Goal: Transaction & Acquisition: Purchase product/service

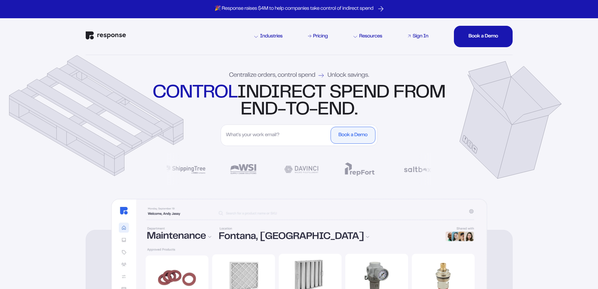
click at [413, 36] on div "Sign In" at bounding box center [421, 36] width 16 height 5
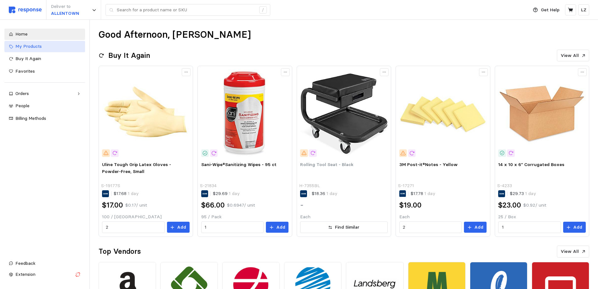
click at [47, 47] on div "My Products" at bounding box center [47, 46] width 65 height 7
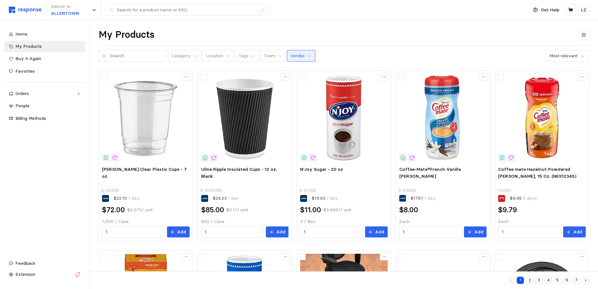
click at [292, 56] on p "Vendor" at bounding box center [298, 55] width 14 height 7
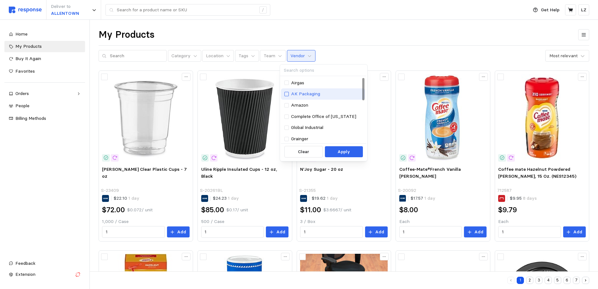
click at [285, 95] on div at bounding box center [287, 94] width 4 height 4
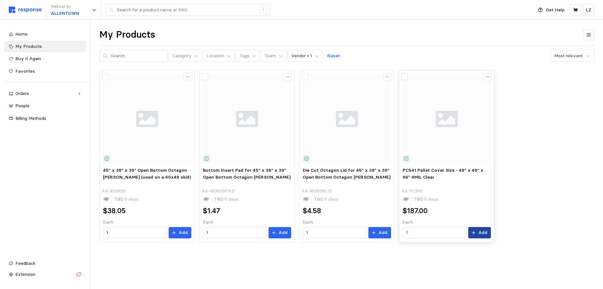
click at [485, 234] on p "Add" at bounding box center [482, 232] width 9 height 7
click at [575, 10] on icon at bounding box center [575, 10] width 5 height 4
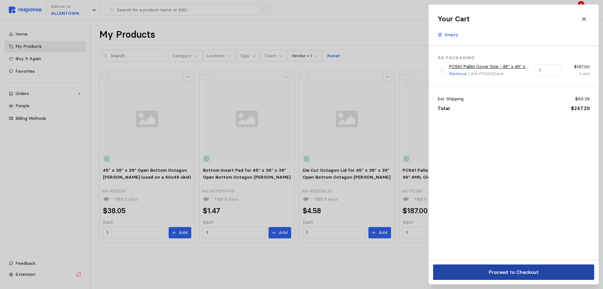
click at [517, 270] on p "Proceed to Checkout" at bounding box center [514, 272] width 50 height 8
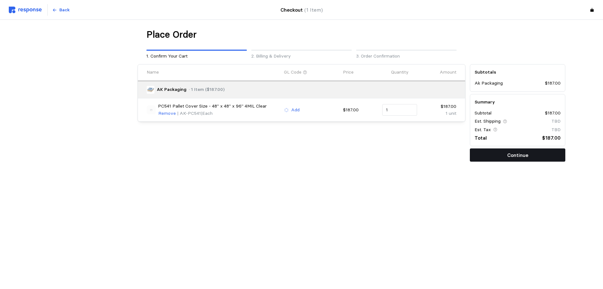
click at [477, 159] on button "Continue" at bounding box center [518, 154] width 96 height 13
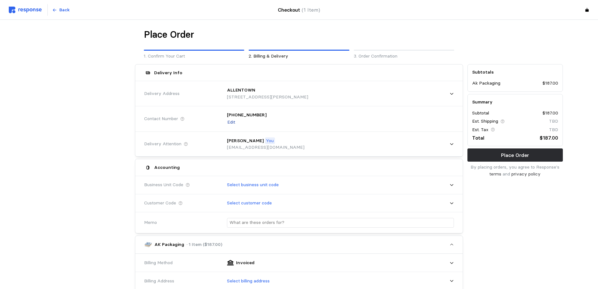
click at [229, 123] on p "Edit" at bounding box center [231, 122] width 8 height 7
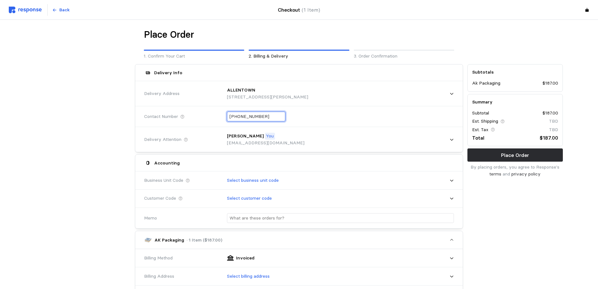
drag, startPoint x: 270, startPoint y: 117, endPoint x: 163, endPoint y: 124, distance: 107.1
click at [165, 122] on div "Contact Number [PHONE_NUMBER]" at bounding box center [299, 116] width 314 height 23
type input "+6 ( ) -"
type input "[PHONE_NUMBER]"
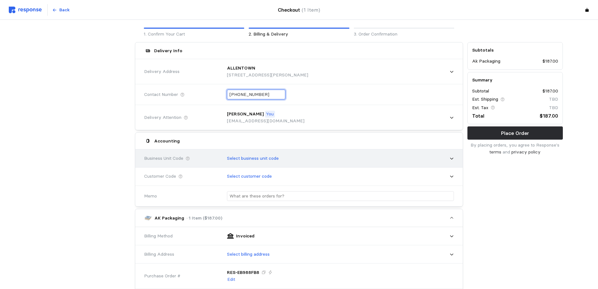
scroll to position [31, 0]
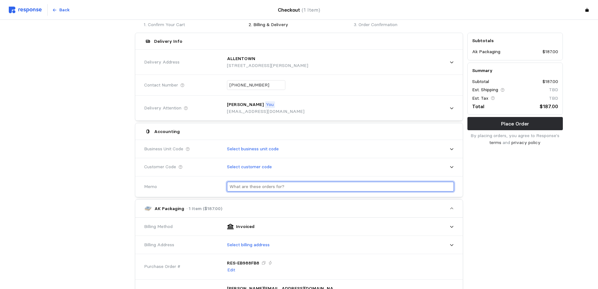
click at [236, 186] on div at bounding box center [340, 187] width 227 height 10
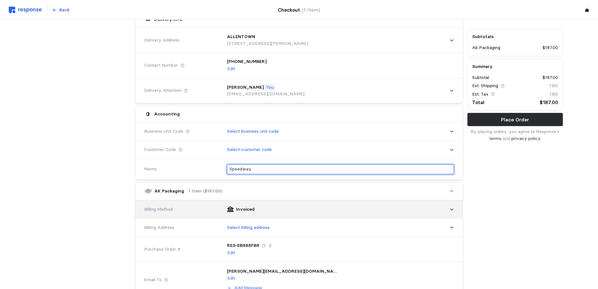
scroll to position [63, 0]
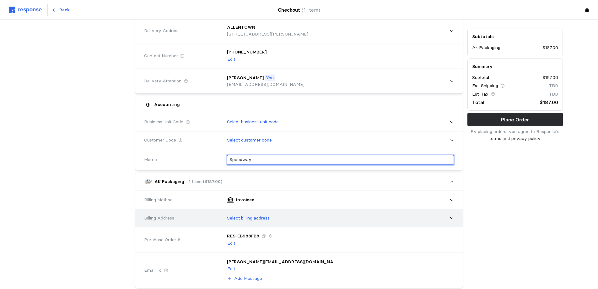
type input "Speedway"
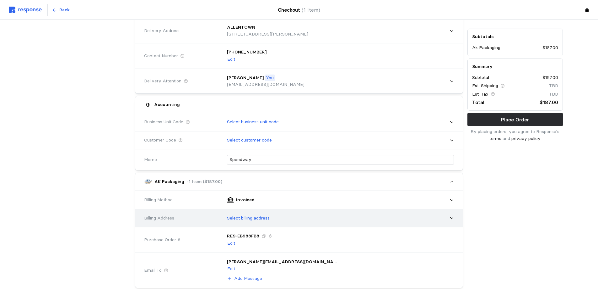
click at [257, 220] on p "Select billing address" at bounding box center [248, 218] width 43 height 7
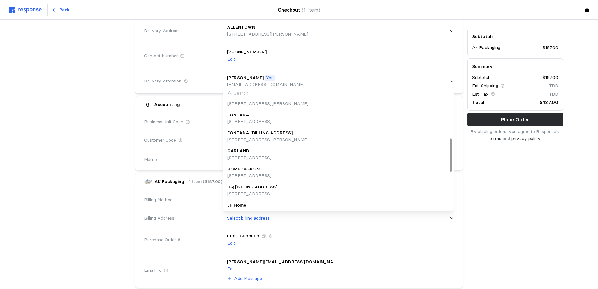
scroll to position [126, 0]
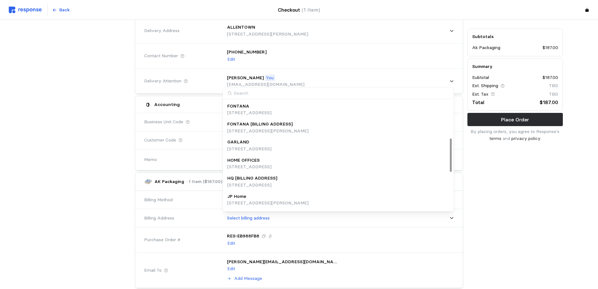
click at [262, 165] on p "[STREET_ADDRESS]" at bounding box center [249, 166] width 44 height 7
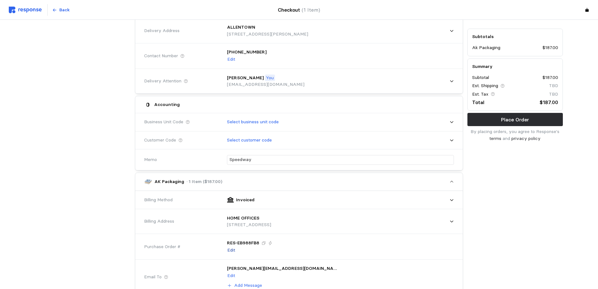
click at [232, 247] on p "Edit" at bounding box center [231, 250] width 8 height 7
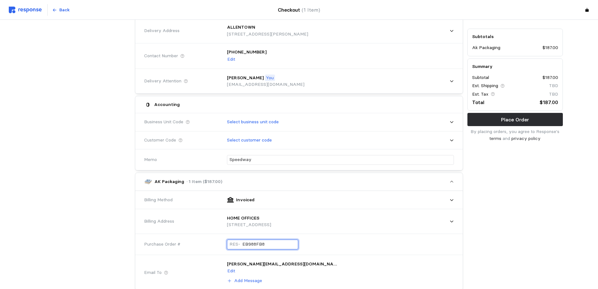
click at [252, 243] on input "EB988FB8" at bounding box center [269, 244] width 53 height 9
drag, startPoint x: 265, startPoint y: 243, endPoint x: 227, endPoint y: 245, distance: 38.0
click at [227, 245] on div "RES- EB988FB8" at bounding box center [339, 244] width 232 height 19
type input "092525SPEED"
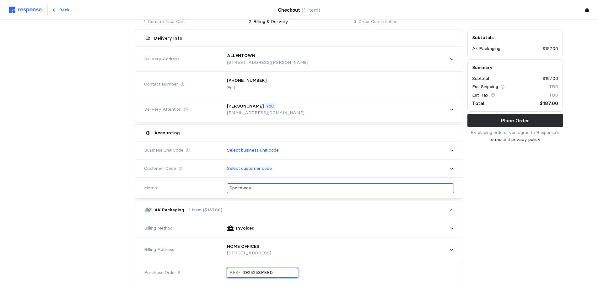
scroll to position [63, 0]
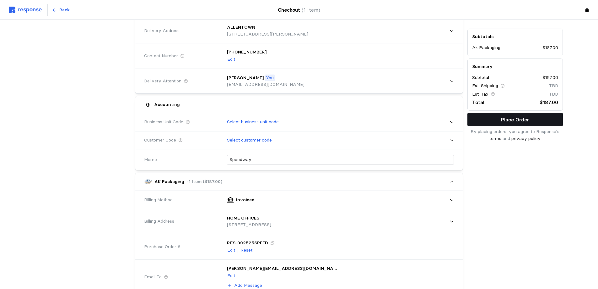
click at [478, 123] on button "Place Order" at bounding box center [516, 119] width 96 height 13
